Goal: Find specific page/section: Locate a particular part of the current website

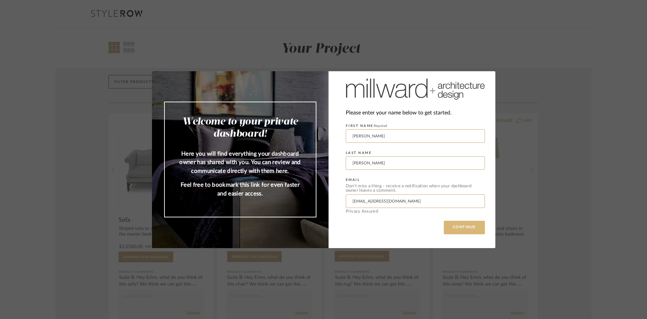
click at [465, 231] on button "CONTINUE" at bounding box center [464, 227] width 41 height 13
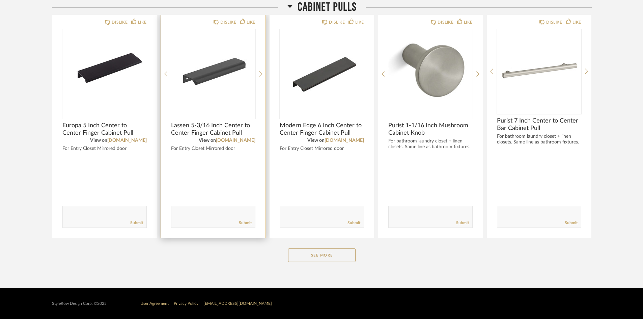
scroll to position [641, 0]
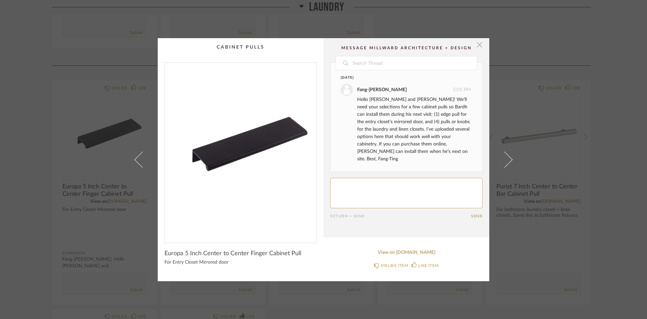
click at [479, 45] on span "button" at bounding box center [479, 44] width 13 height 13
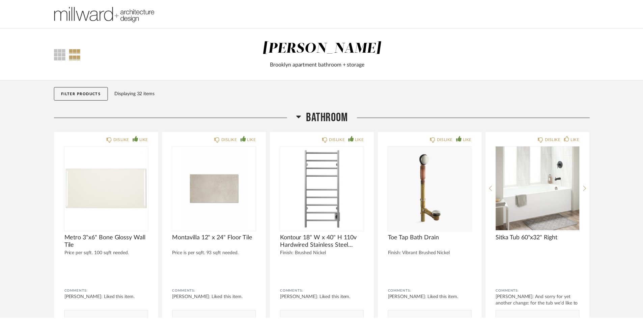
scroll to position [570, 0]
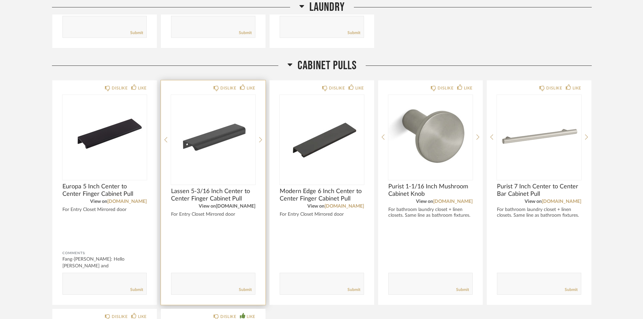
click at [228, 206] on link "[DOMAIN_NAME]" at bounding box center [235, 206] width 39 height 5
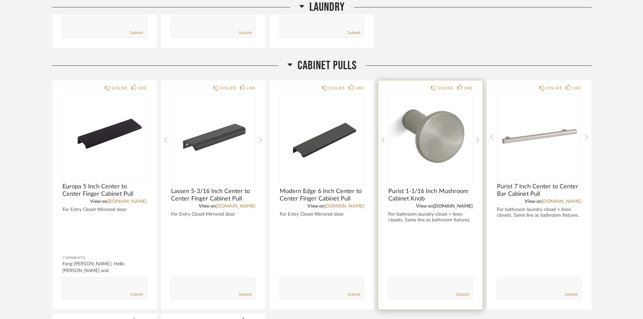
click at [440, 206] on link "[DOMAIN_NAME]" at bounding box center [452, 206] width 39 height 5
